Goal: Find specific page/section

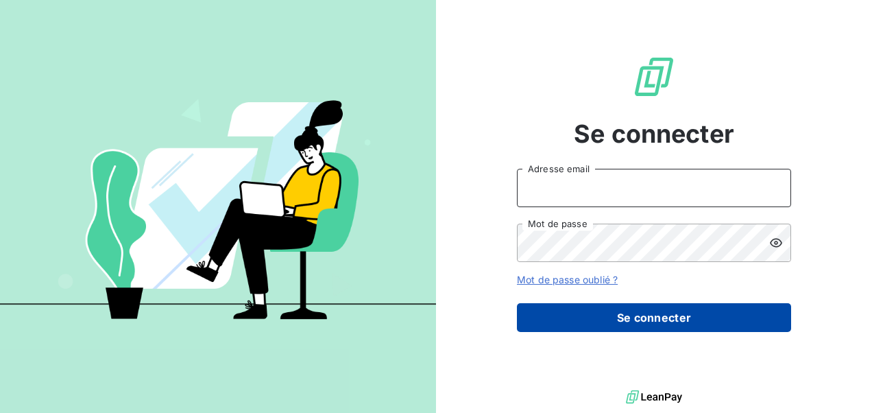
type input "[EMAIL_ADDRESS][DOMAIN_NAME]"
click at [587, 322] on button "Se connecter" at bounding box center [654, 317] width 274 height 29
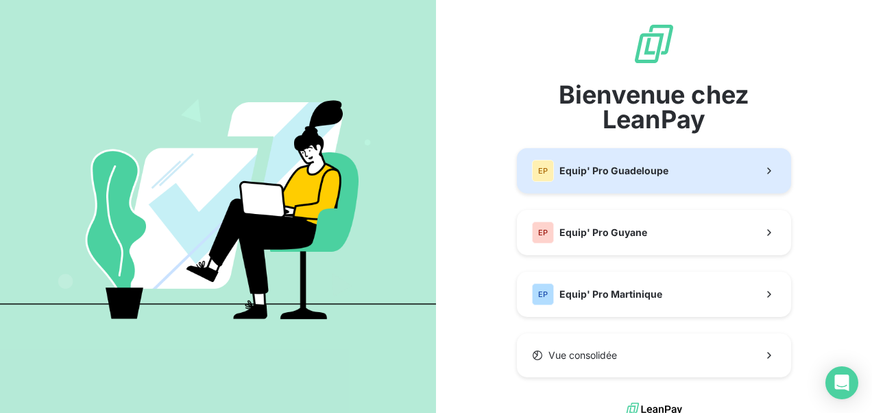
click at [553, 166] on div "EP Equip' Pro Guadeloupe" at bounding box center [600, 171] width 136 height 22
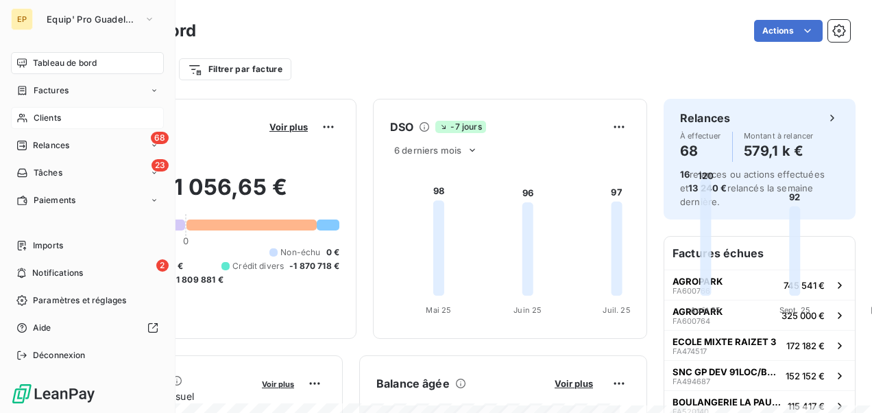
click at [22, 116] on icon at bounding box center [22, 117] width 12 height 11
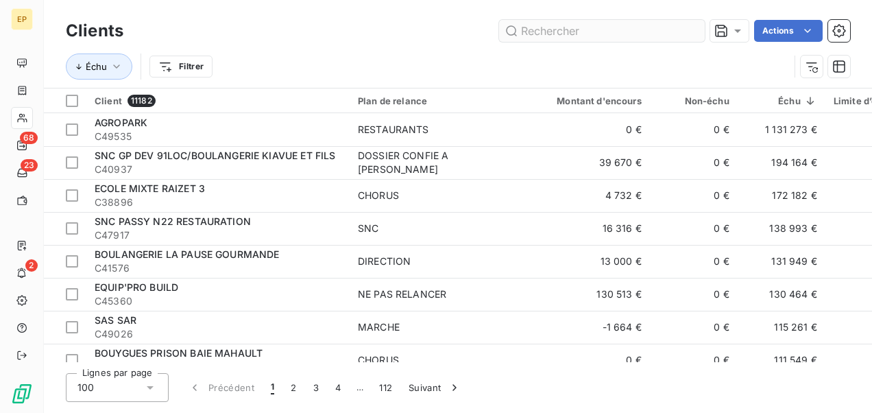
click at [553, 29] on input "text" at bounding box center [602, 31] width 206 height 22
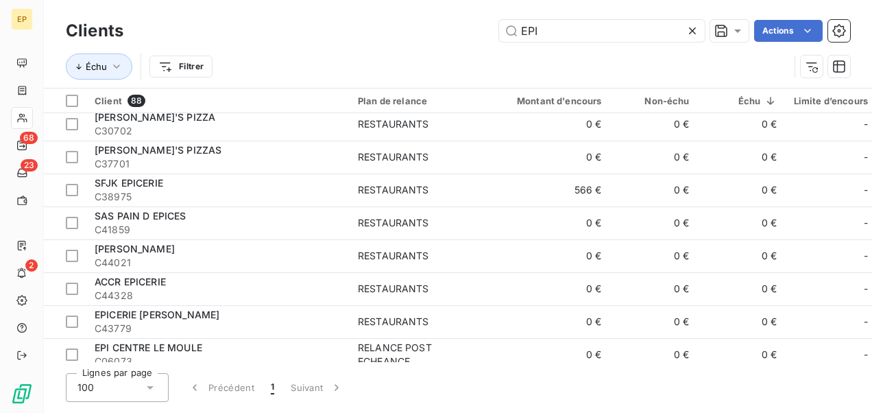
scroll to position [1028, 0]
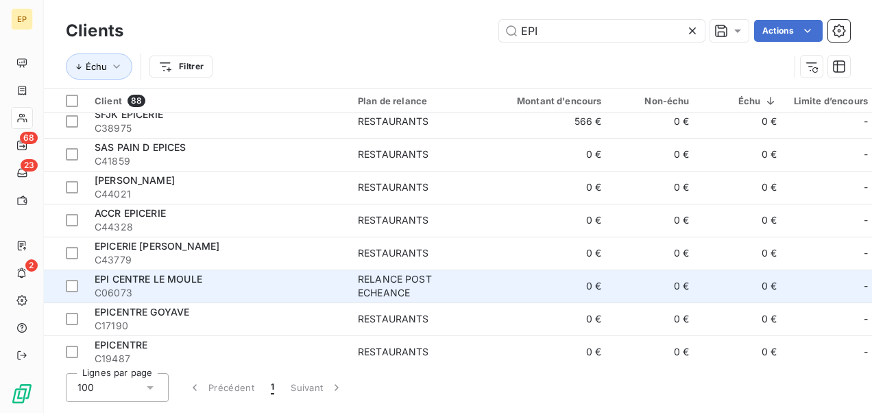
type input "EPI"
click at [333, 280] on div "EPI CENTRE LE MOULE" at bounding box center [218, 279] width 247 height 14
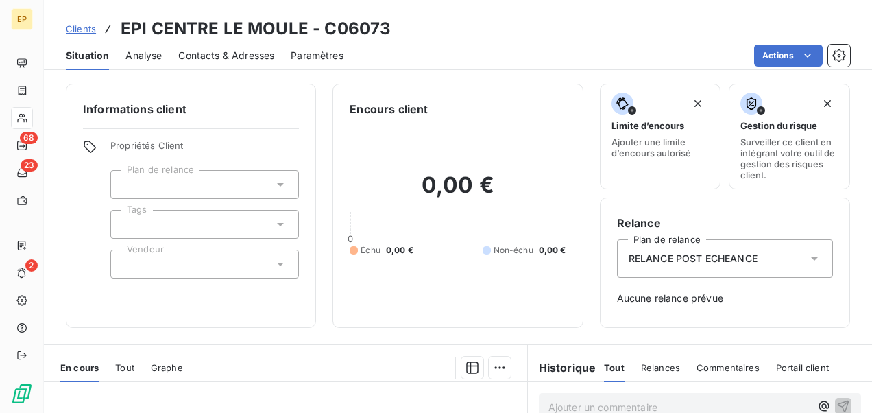
click at [211, 60] on span "Contacts & Adresses" at bounding box center [226, 56] width 96 height 14
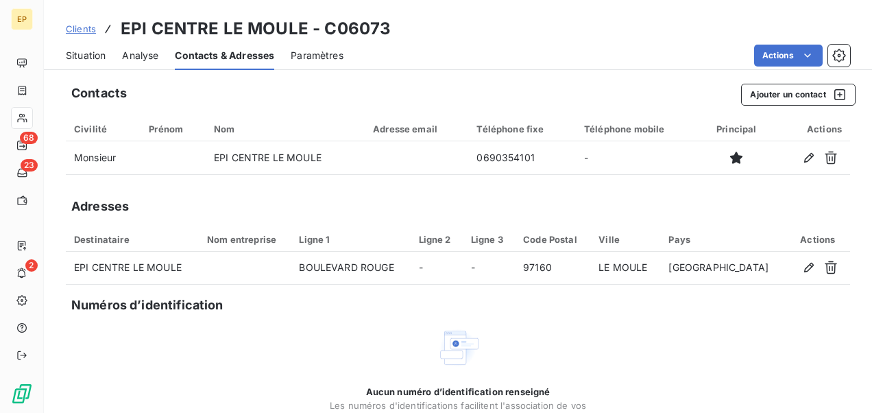
scroll to position [69, 0]
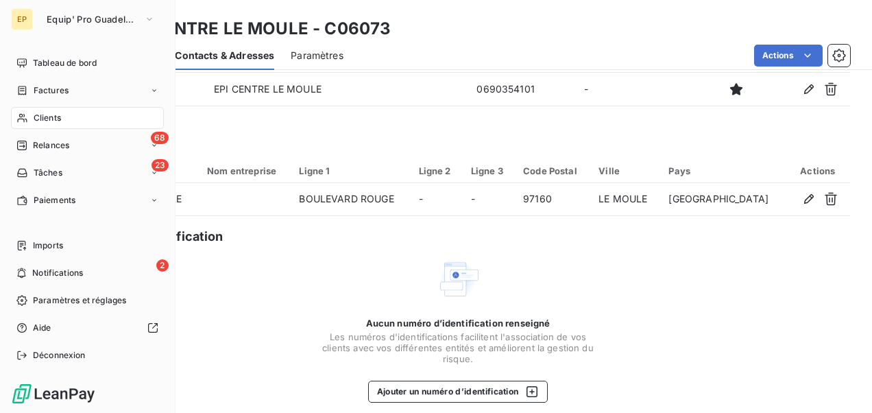
click at [82, 121] on div "Clients" at bounding box center [87, 118] width 153 height 22
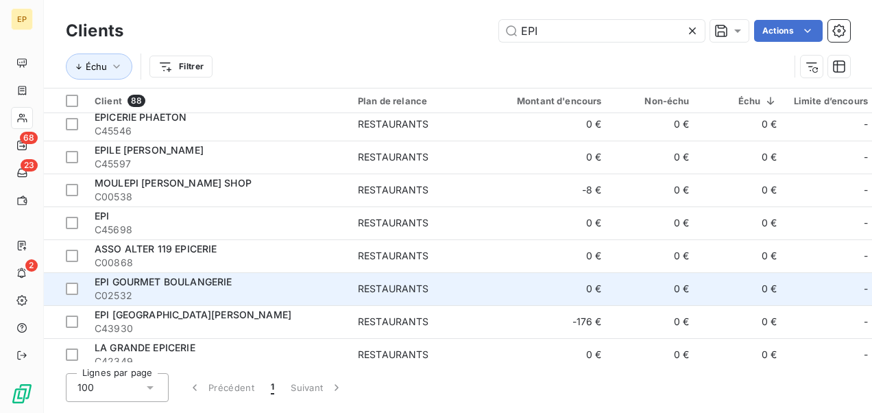
scroll to position [2653, 0]
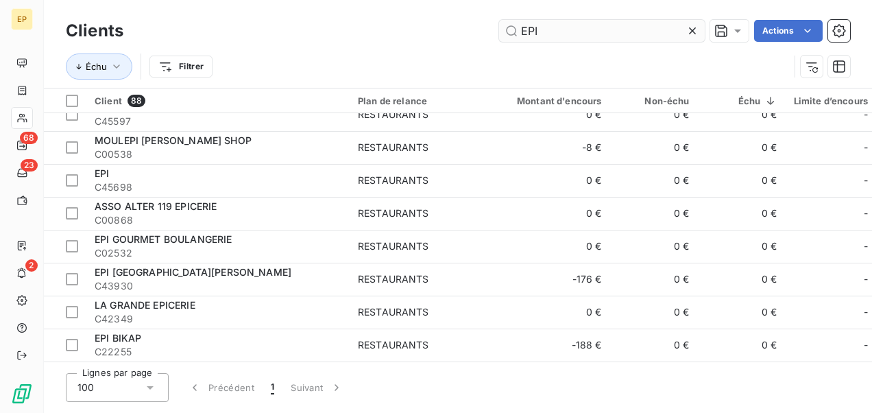
click at [568, 29] on input "EPI" at bounding box center [602, 31] width 206 height 22
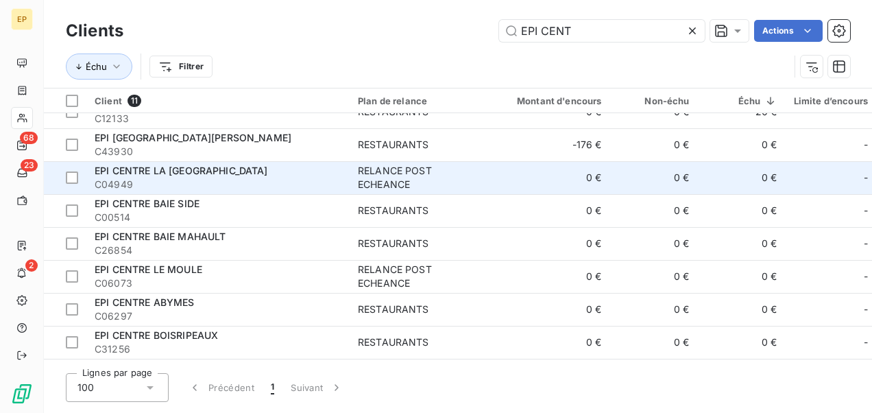
scroll to position [0, 0]
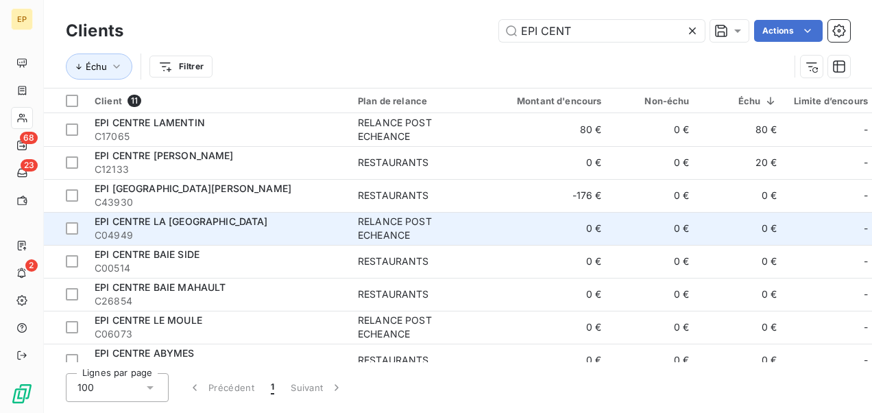
type input "EPI CENT"
click at [234, 232] on span "C04949" at bounding box center [218, 235] width 247 height 14
